Goal: Transaction & Acquisition: Purchase product/service

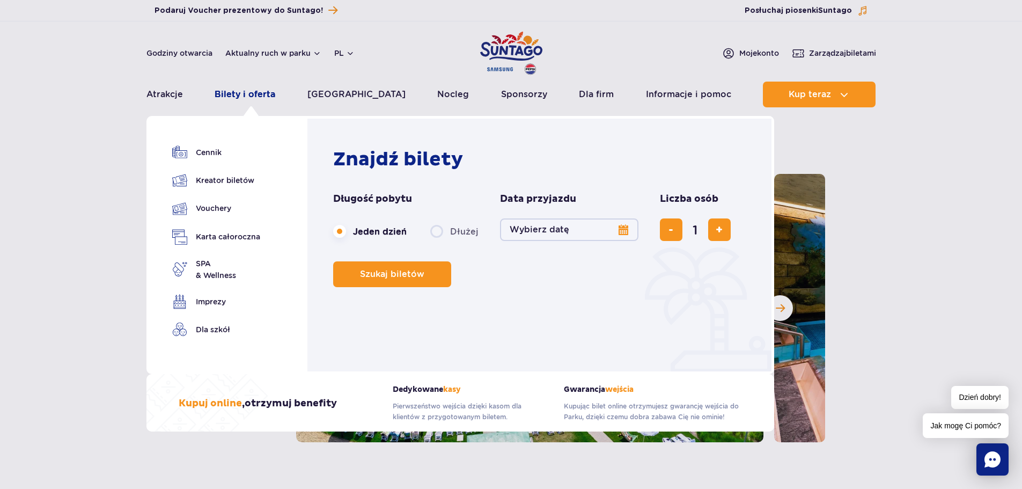
click at [266, 96] on link "Bilety i oferta" at bounding box center [245, 95] width 61 height 26
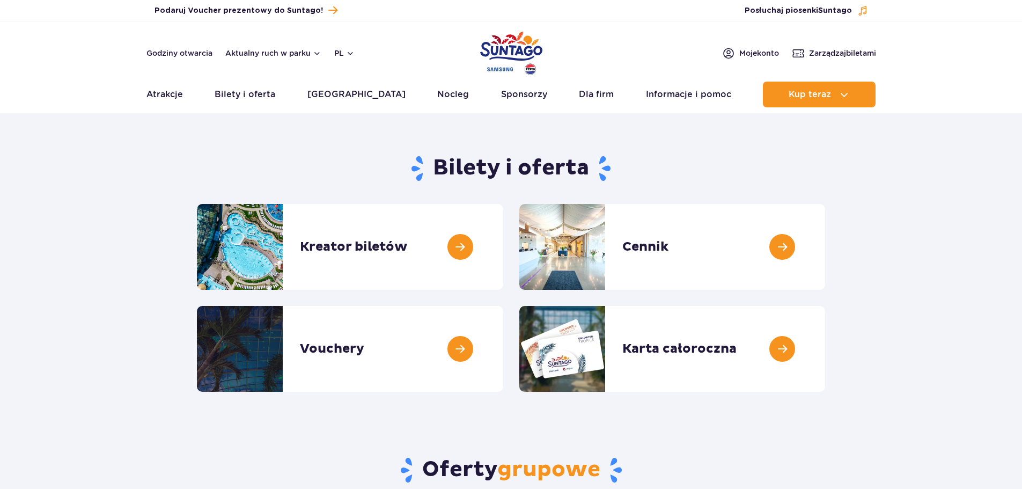
click at [266, 96] on link "Bilety i oferta" at bounding box center [245, 95] width 61 height 26
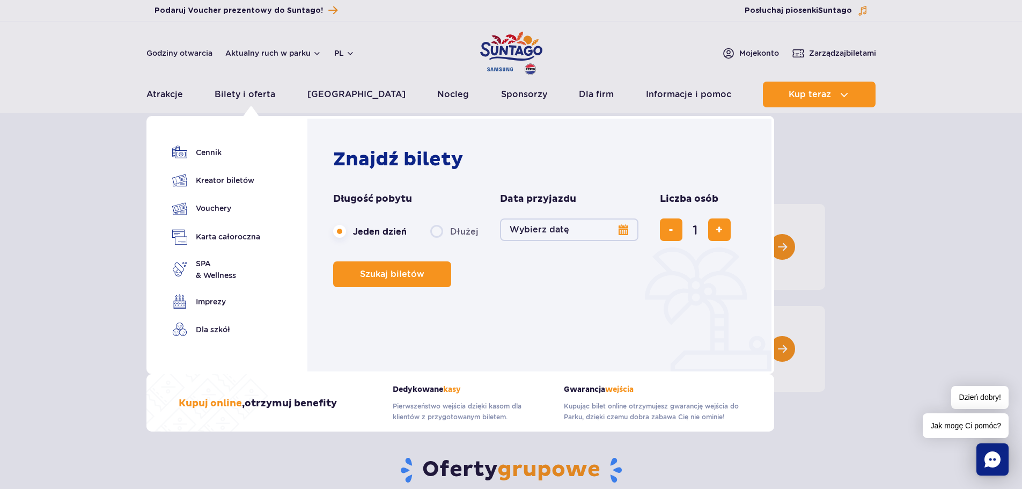
click at [622, 227] on button "Wybierz datę" at bounding box center [569, 229] width 138 height 23
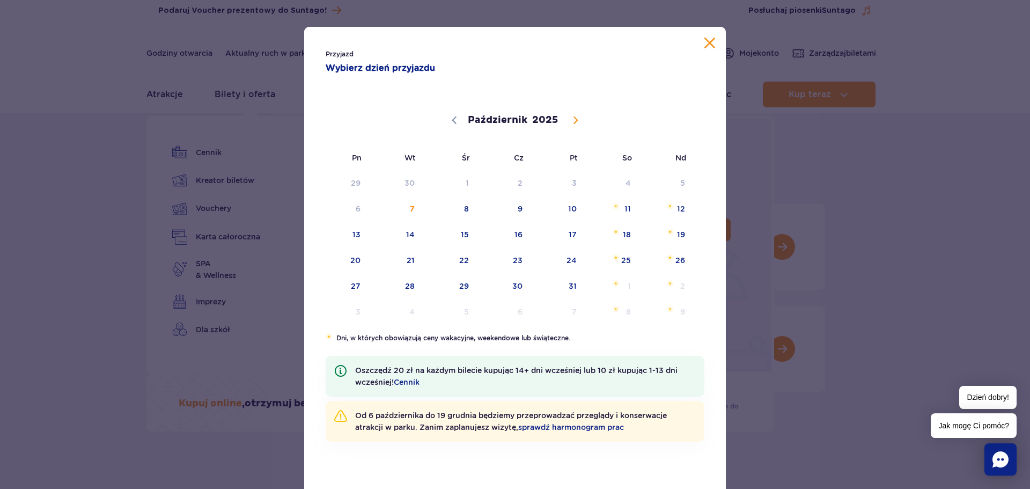
click at [574, 120] on icon at bounding box center [576, 120] width 4 height 7
select select "10"
click at [566, 209] on span "7" at bounding box center [558, 208] width 54 height 25
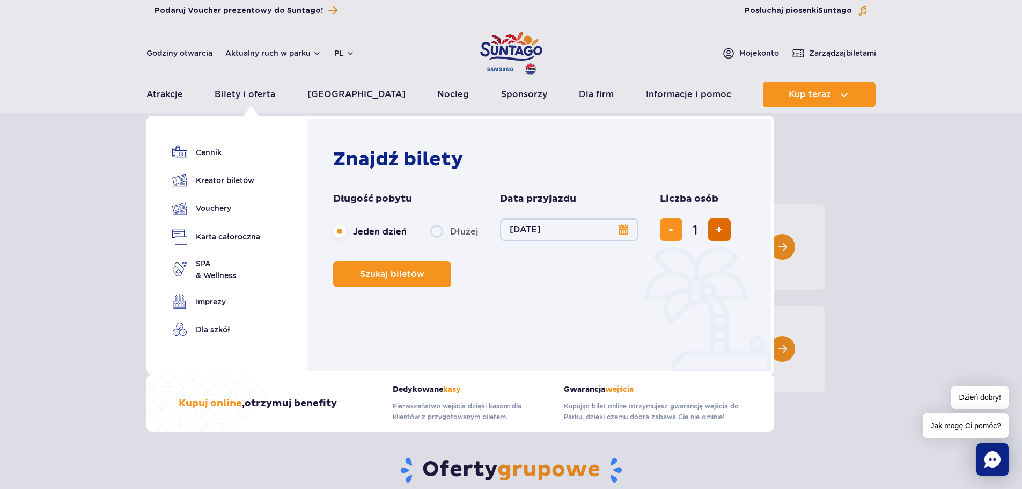
click at [720, 230] on span "dodaj bilet" at bounding box center [719, 230] width 7 height 0
type input "3"
click at [398, 271] on span "Szukaj biletów" at bounding box center [388, 274] width 64 height 10
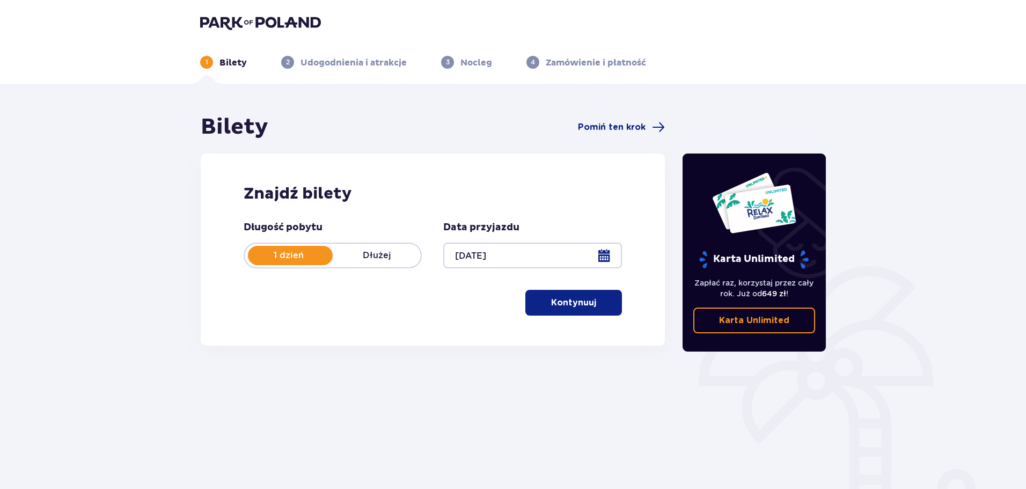
click at [593, 300] on span "button" at bounding box center [598, 302] width 13 height 13
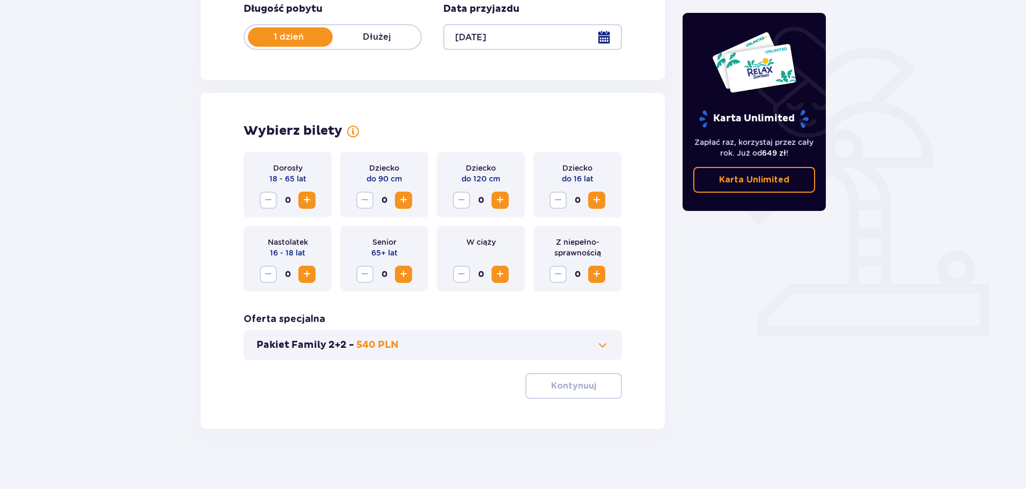
scroll to position [223, 0]
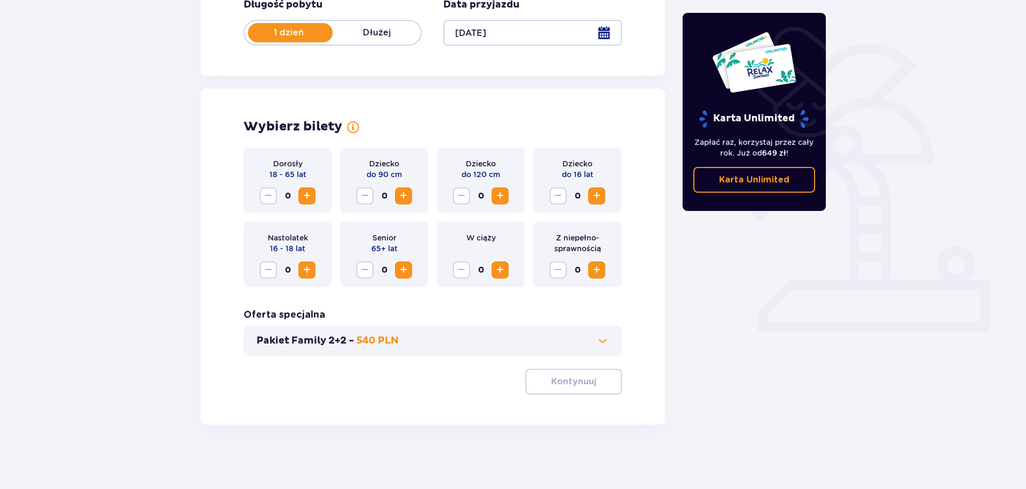
click at [310, 197] on span "Zwiększ" at bounding box center [307, 195] width 13 height 13
click at [597, 192] on span "Zwiększ" at bounding box center [596, 195] width 13 height 13
click at [558, 382] on p "Kontynuuj" at bounding box center [573, 382] width 45 height 12
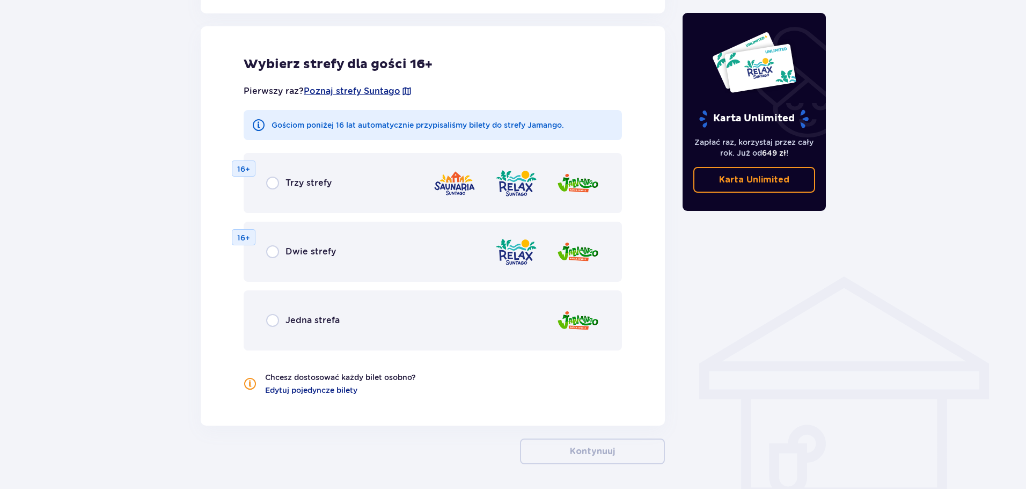
scroll to position [596, 0]
click at [274, 319] on input "radio" at bounding box center [272, 319] width 13 height 13
radio input "true"
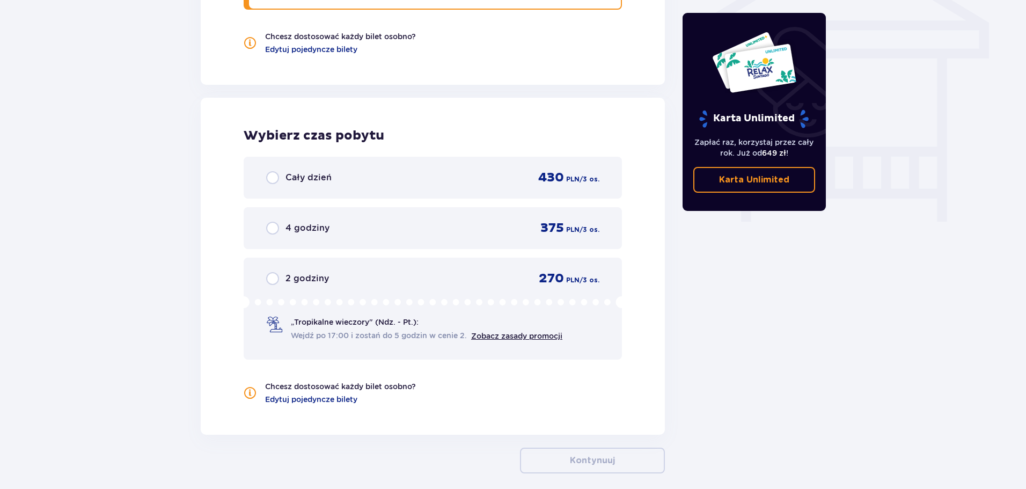
scroll to position [985, 0]
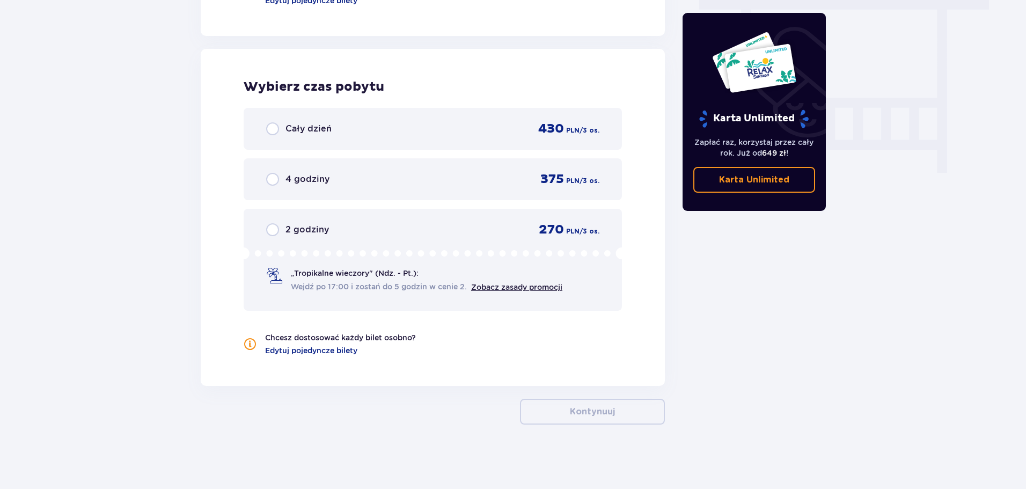
click at [272, 133] on input "radio" at bounding box center [272, 128] width 13 height 13
radio input "true"
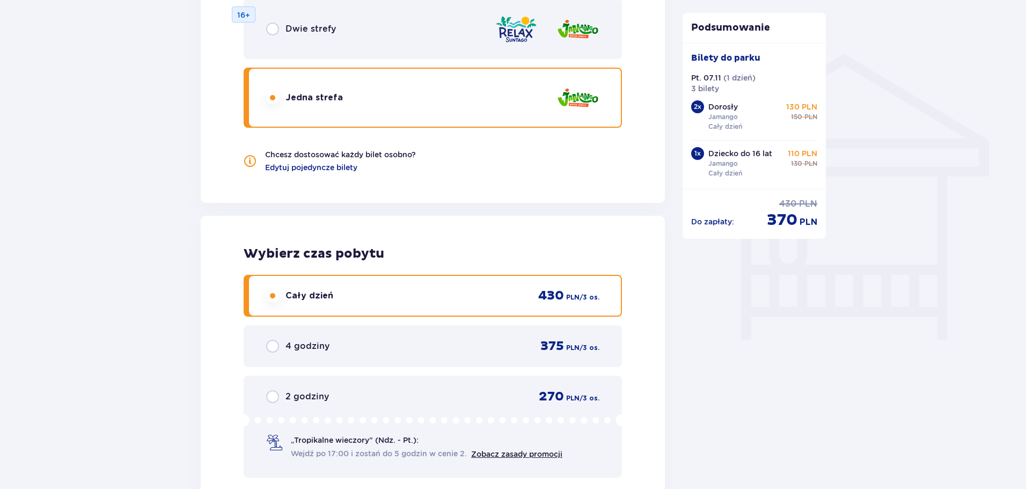
scroll to position [777, 0]
